Goal: Information Seeking & Learning: Learn about a topic

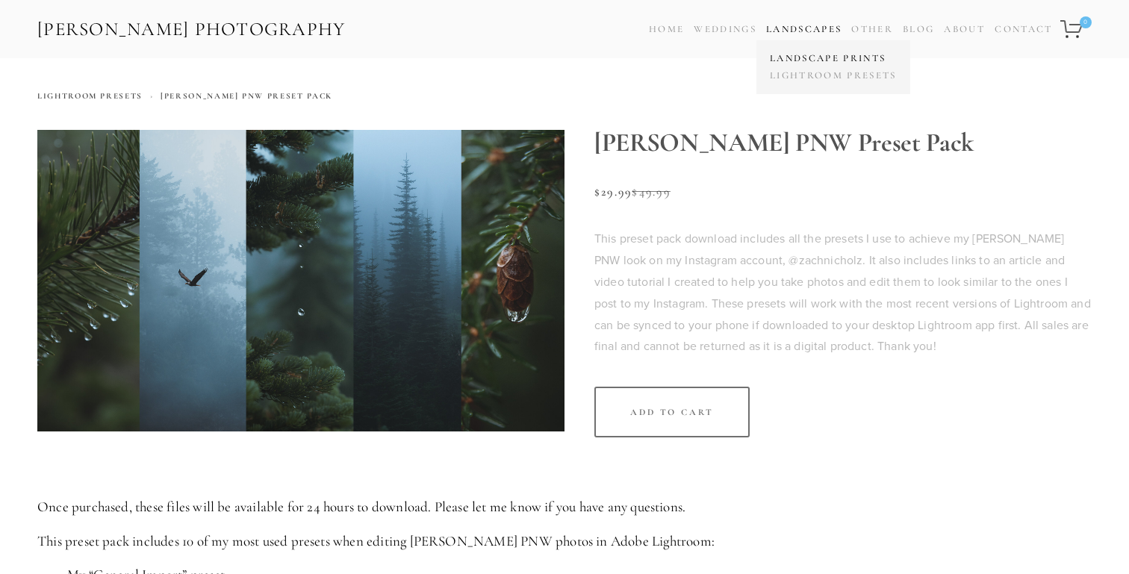
click at [801, 57] on link "Landscape Prints" at bounding box center [833, 58] width 134 height 17
click at [916, 26] on link "Blog" at bounding box center [918, 30] width 31 height 22
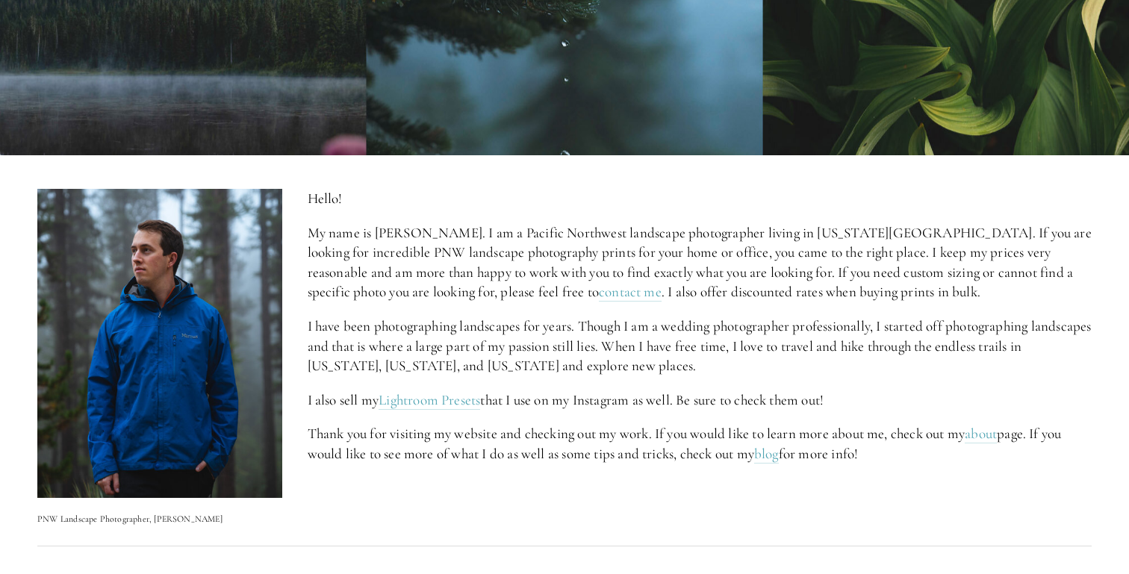
scroll to position [502, 0]
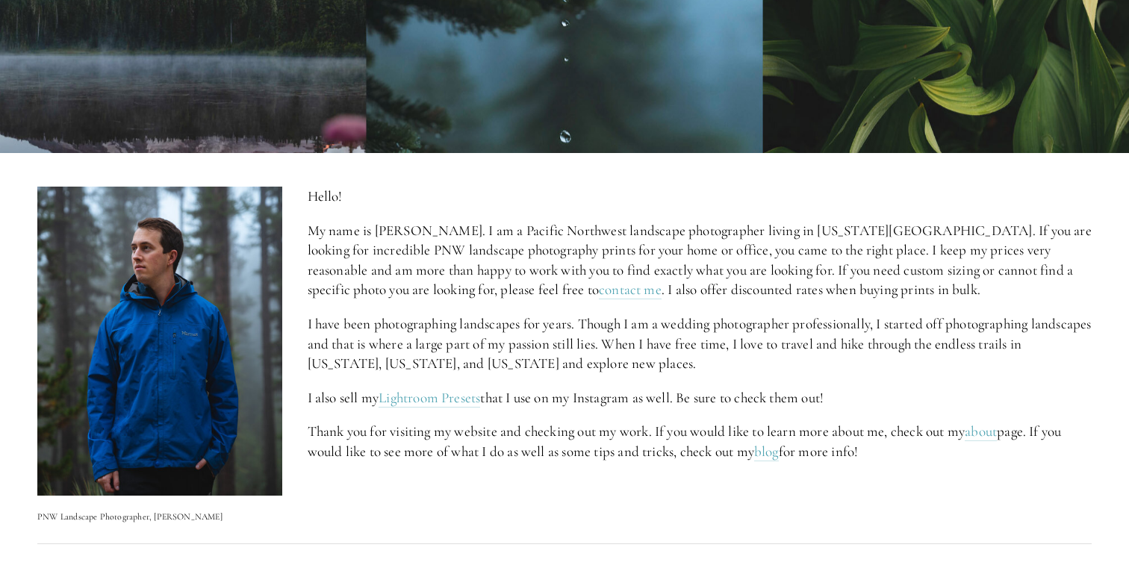
click at [437, 346] on p "I have been photographing landscapes for years. Though I am a wedding photograp…" at bounding box center [700, 344] width 785 height 60
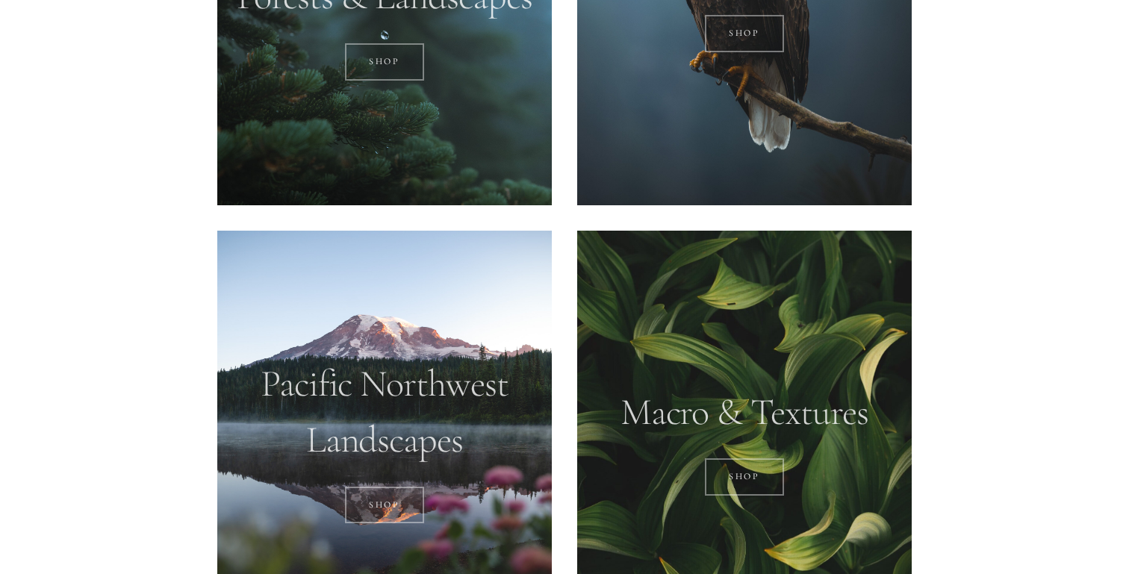
scroll to position [1354, 0]
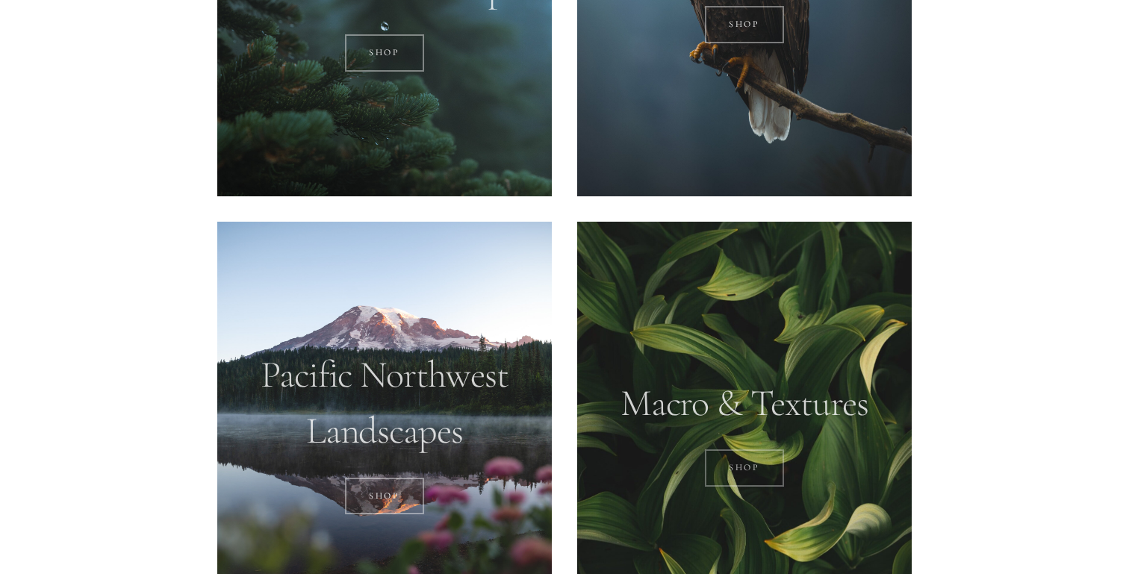
click at [742, 460] on link "Shop" at bounding box center [745, 467] width 80 height 37
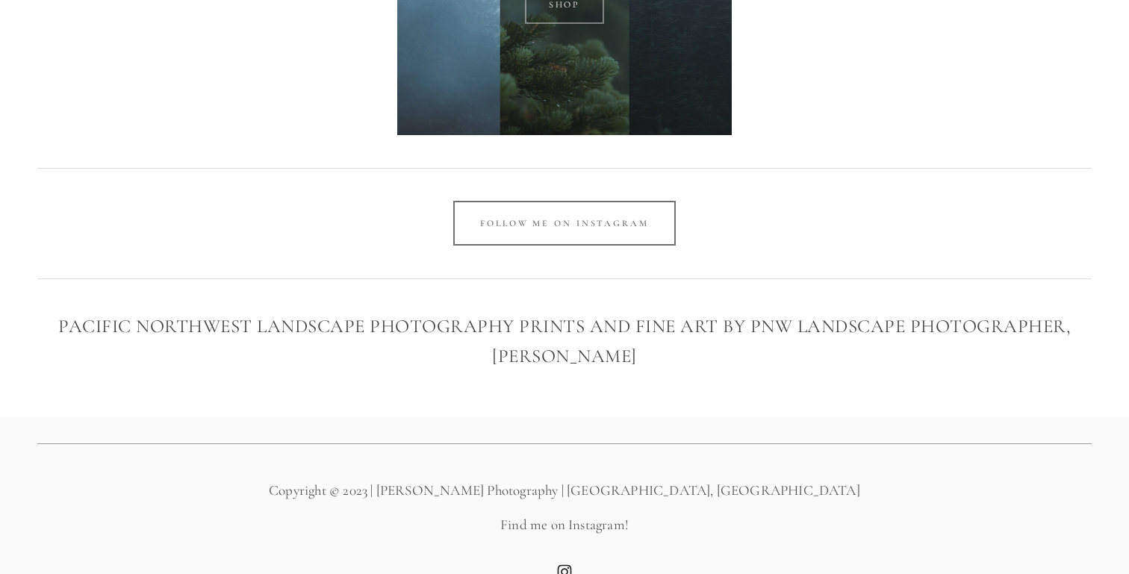
scroll to position [2787, 0]
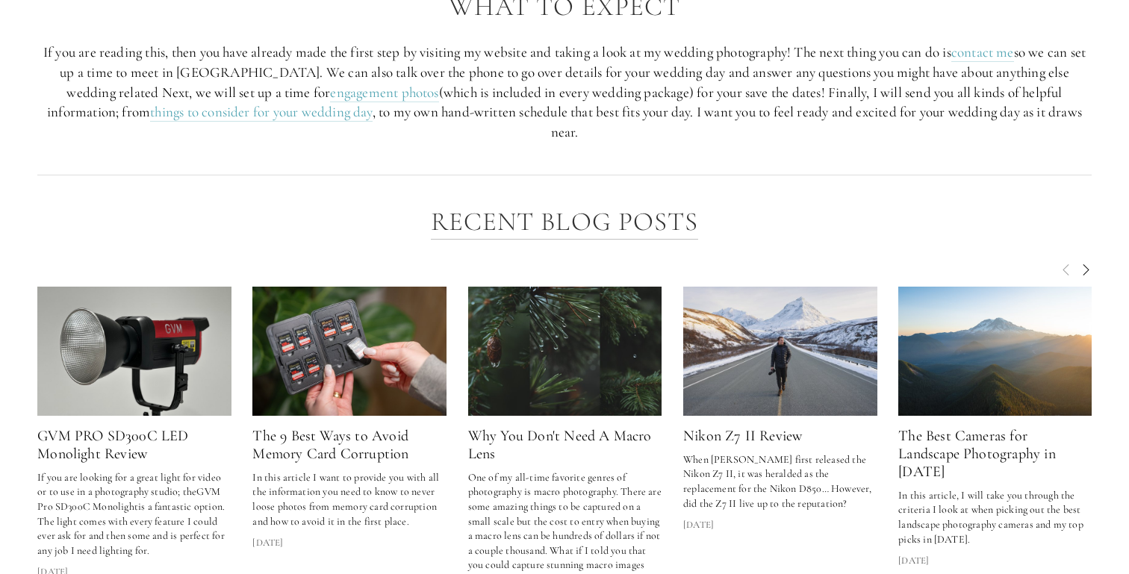
scroll to position [1945, 0]
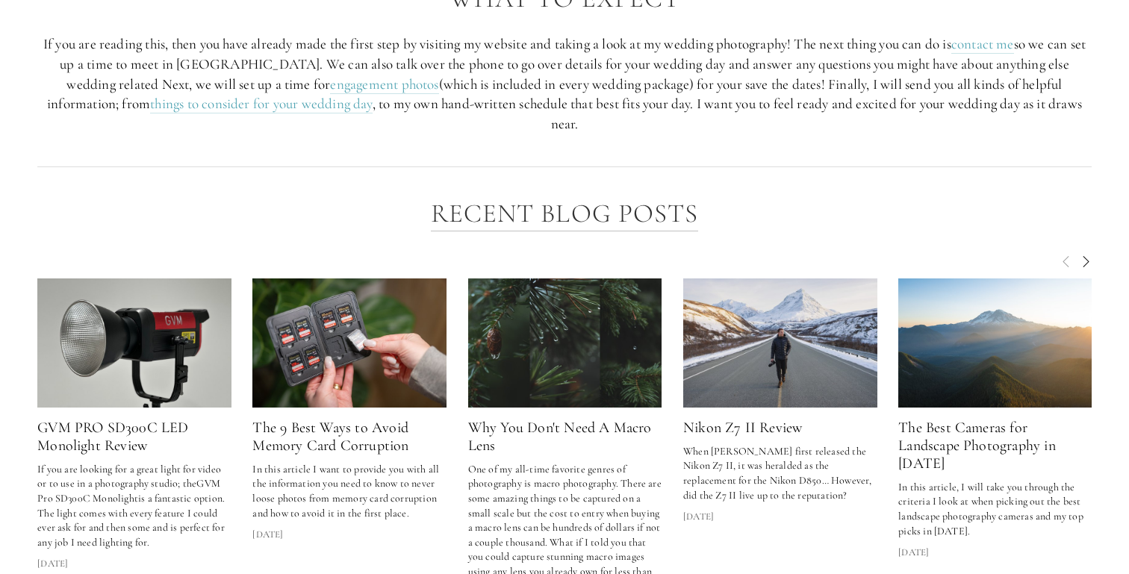
click at [566, 319] on img at bounding box center [564, 342] width 207 height 129
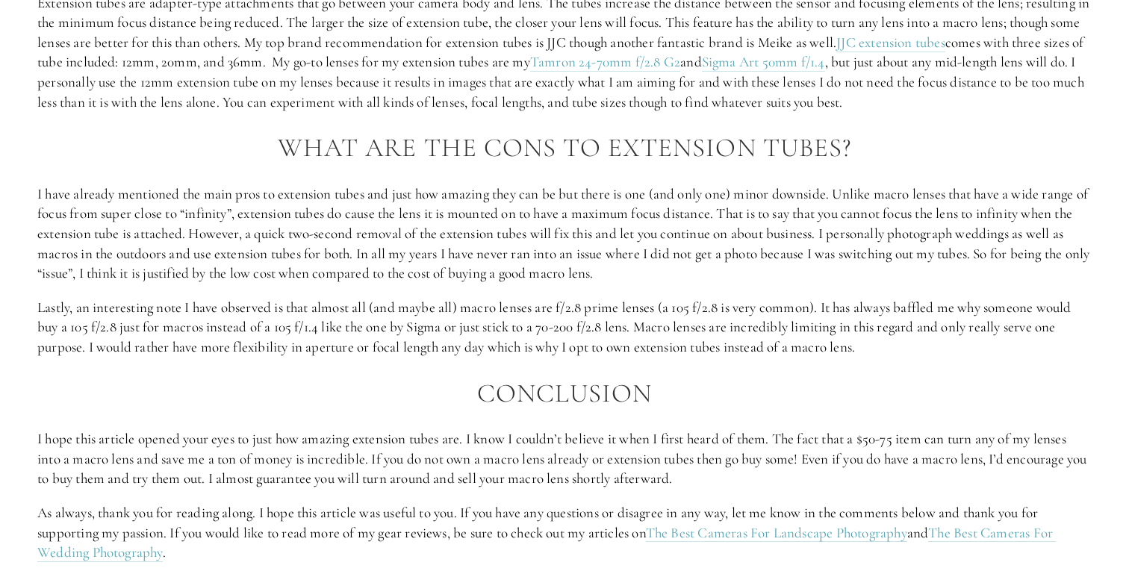
scroll to position [1668, 0]
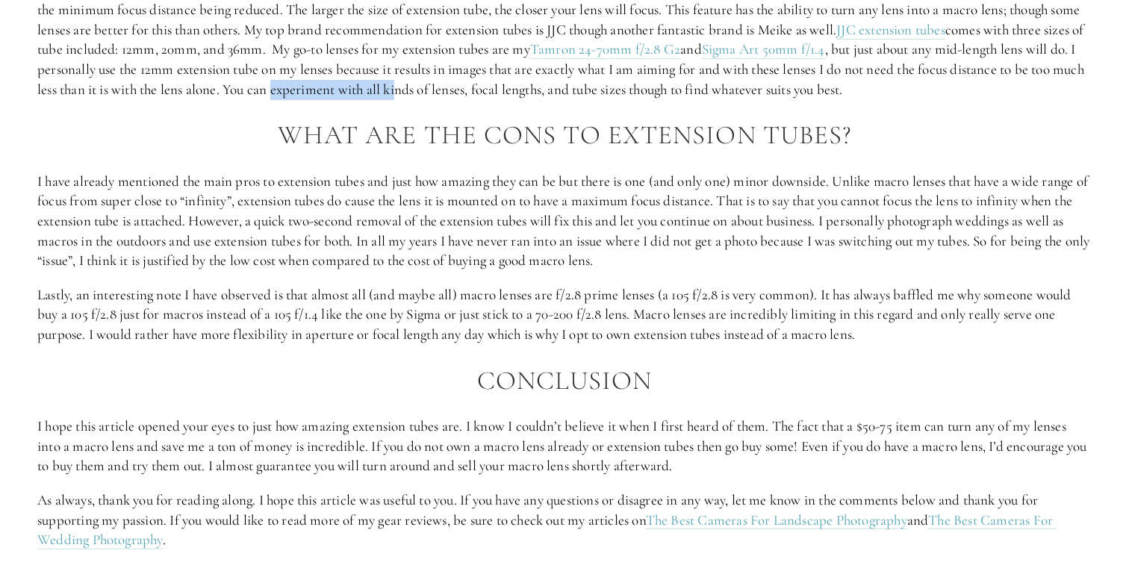
drag, startPoint x: 366, startPoint y: 89, endPoint x: 488, endPoint y: 88, distance: 121.7
click at [488, 88] on p "Extension tubes are adapter-type attachments that go between your camera body a…" at bounding box center [564, 40] width 1054 height 119
click at [494, 172] on p "I have already mentioned the main pros to extension tubes and just how amazing …" at bounding box center [564, 221] width 1054 height 99
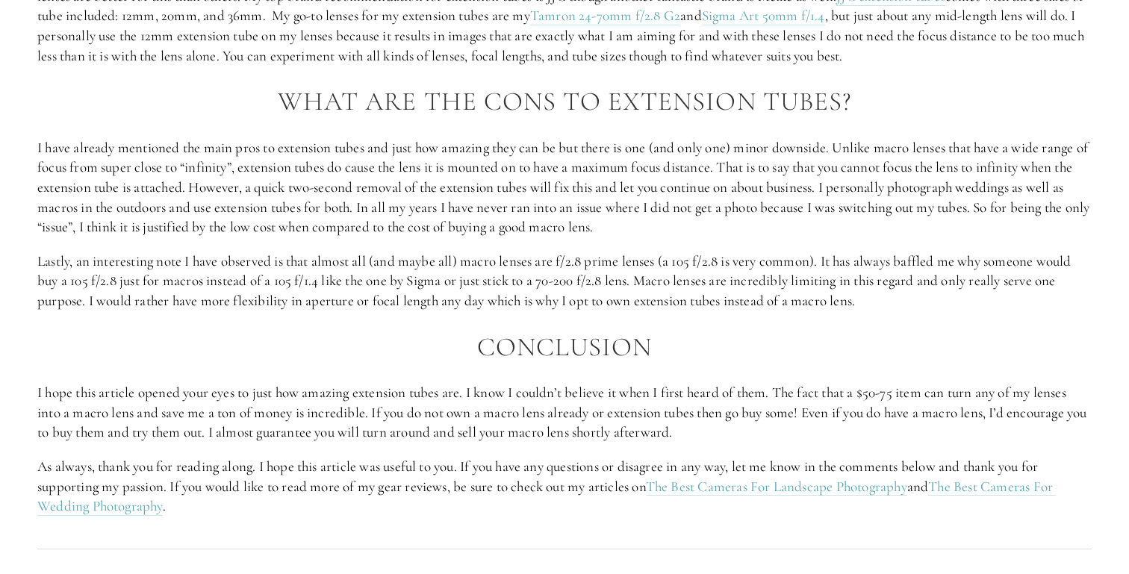
scroll to position [1719, 0]
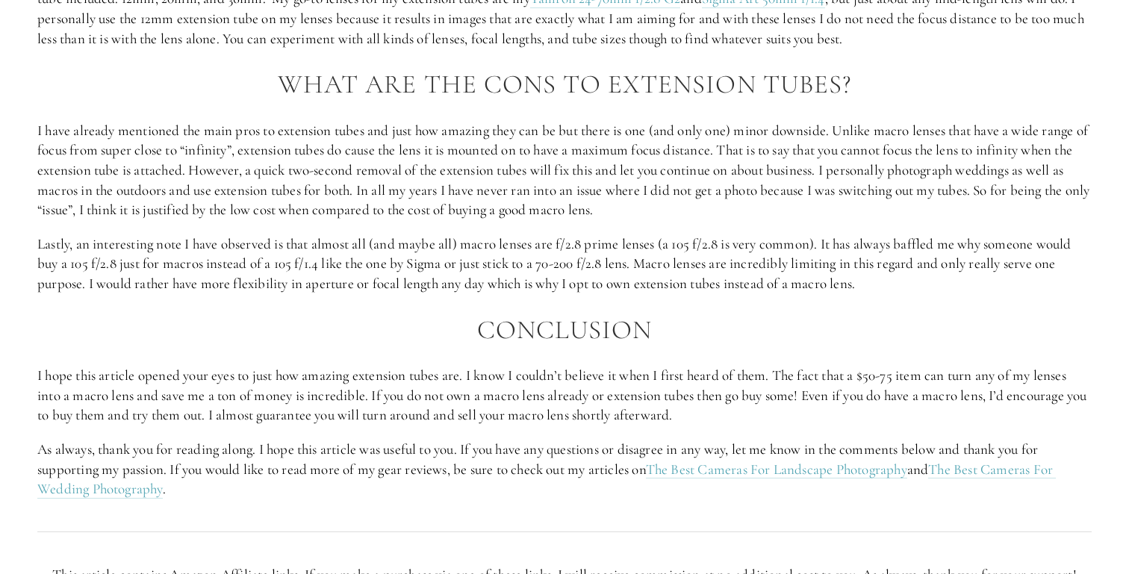
click at [433, 137] on p "I have already mentioned the main pros to extension tubes and just how amazing …" at bounding box center [564, 170] width 1054 height 99
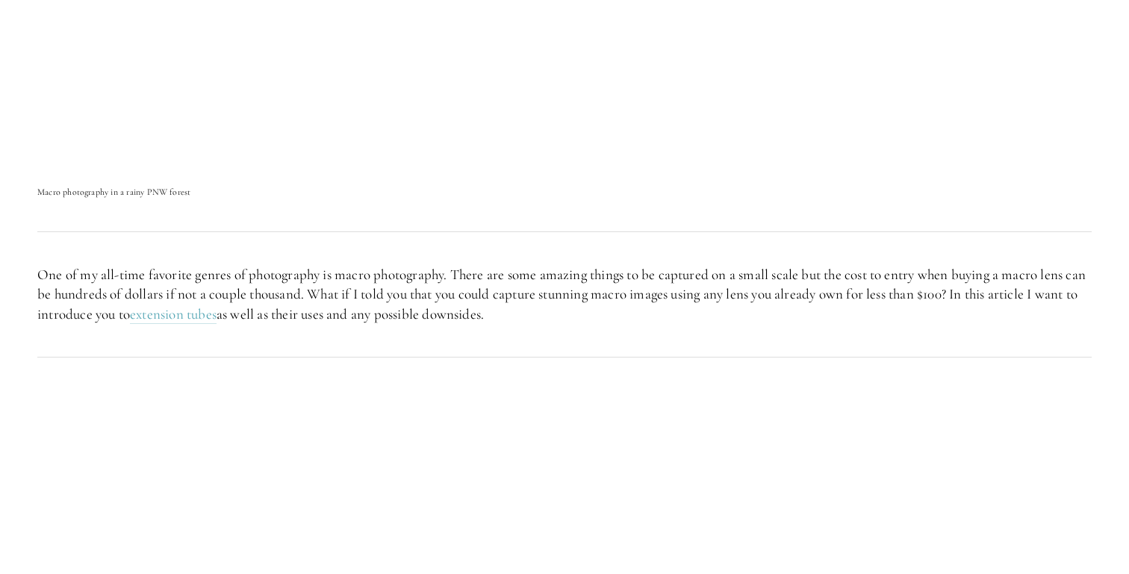
scroll to position [675, 0]
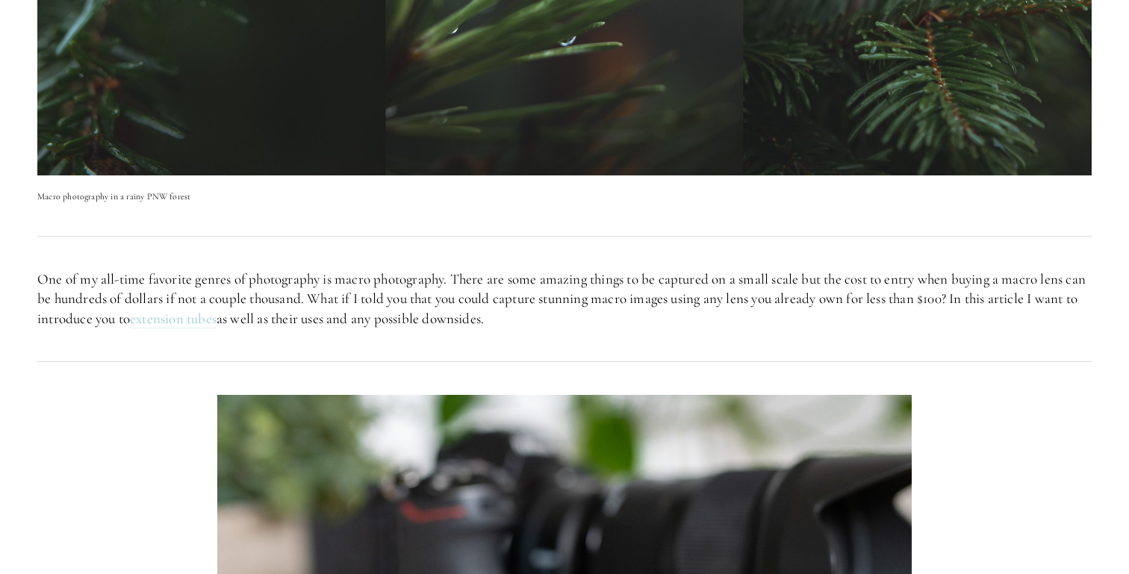
click at [208, 315] on link "extension tubes" at bounding box center [173, 319] width 87 height 19
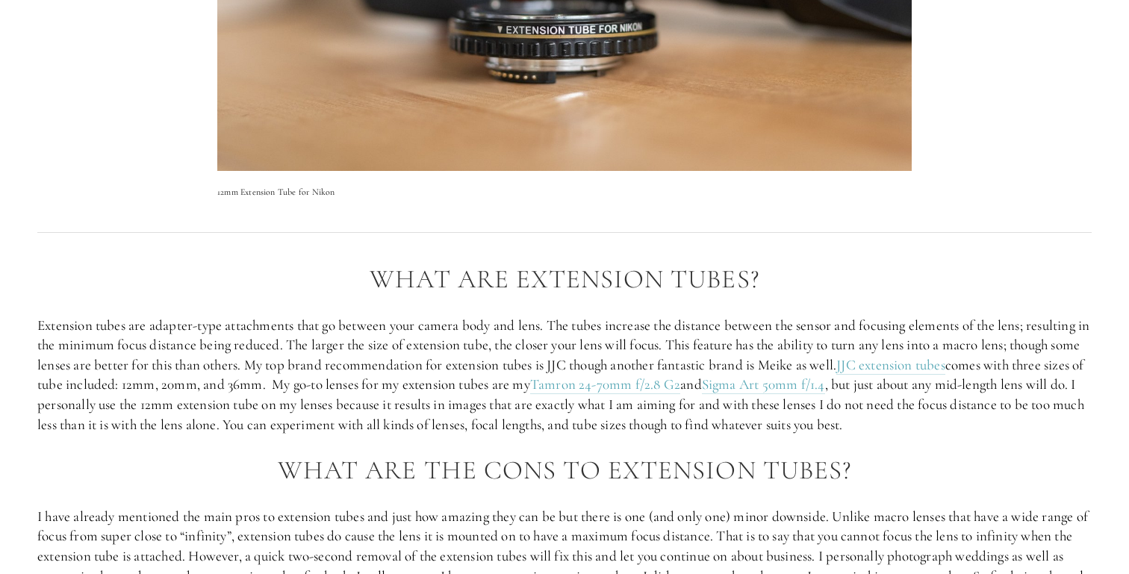
scroll to position [1334, 0]
